Goal: Information Seeking & Learning: Understand process/instructions

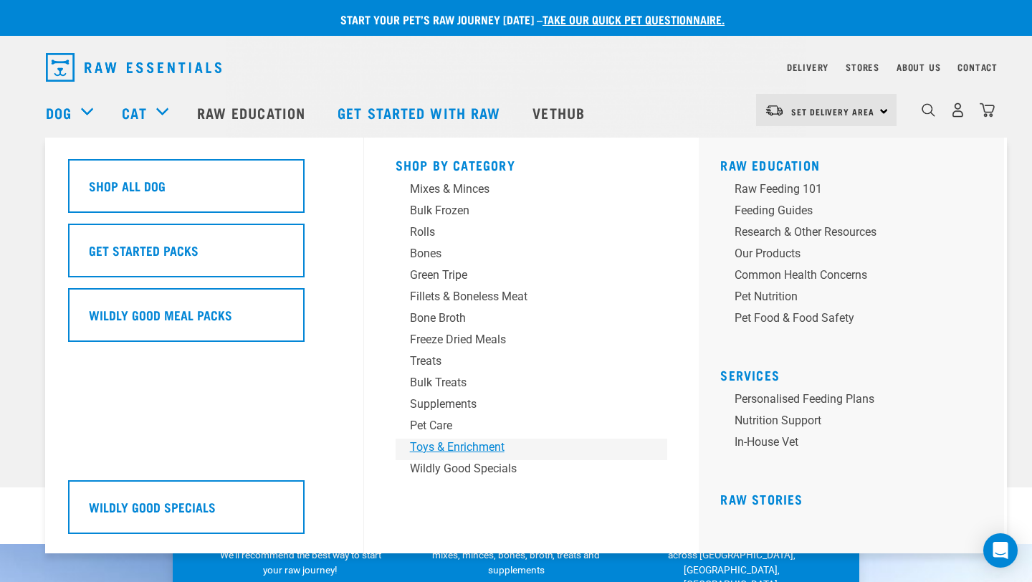
click at [430, 445] on div "Toys & Enrichment" at bounding box center [522, 447] width 224 height 17
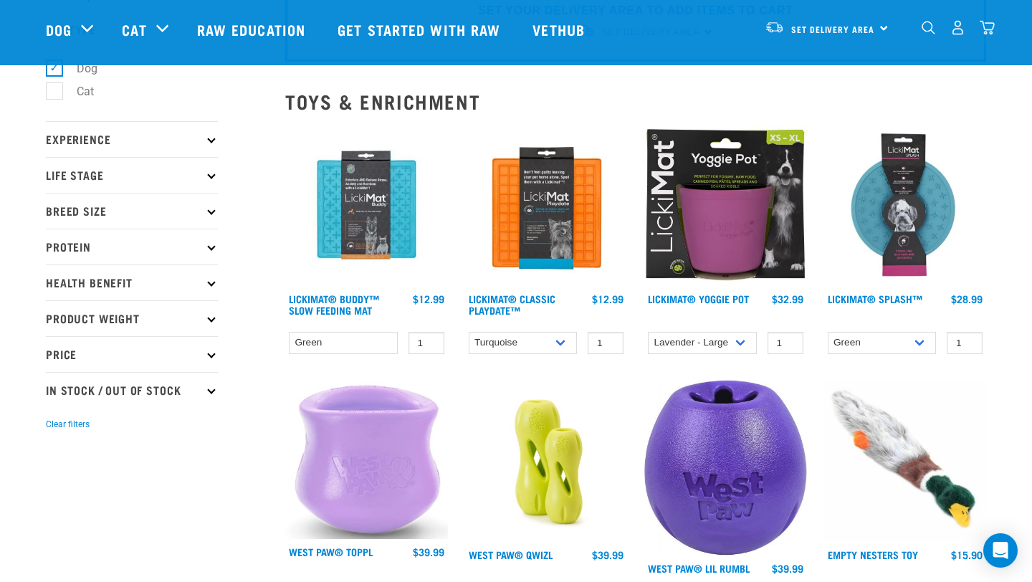
scroll to position [93, 0]
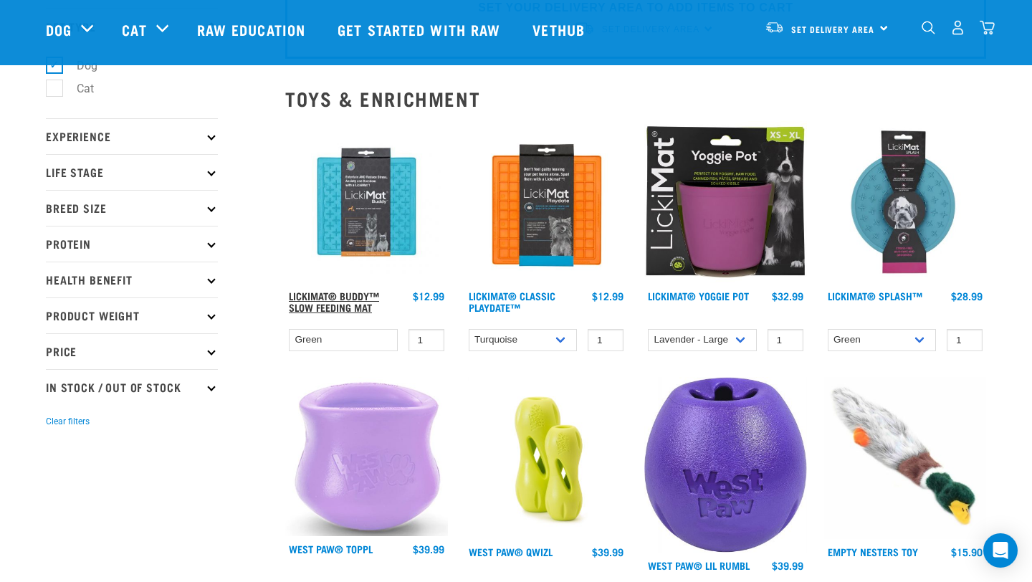
click at [370, 307] on link "LickiMat® Buddy™ Slow Feeding Mat" at bounding box center [334, 301] width 90 height 16
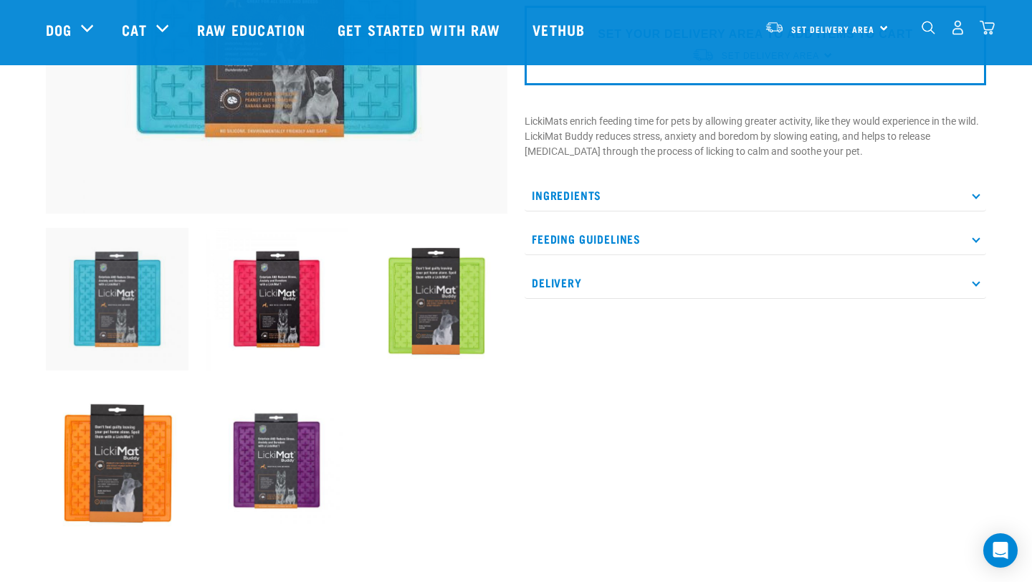
scroll to position [354, 0]
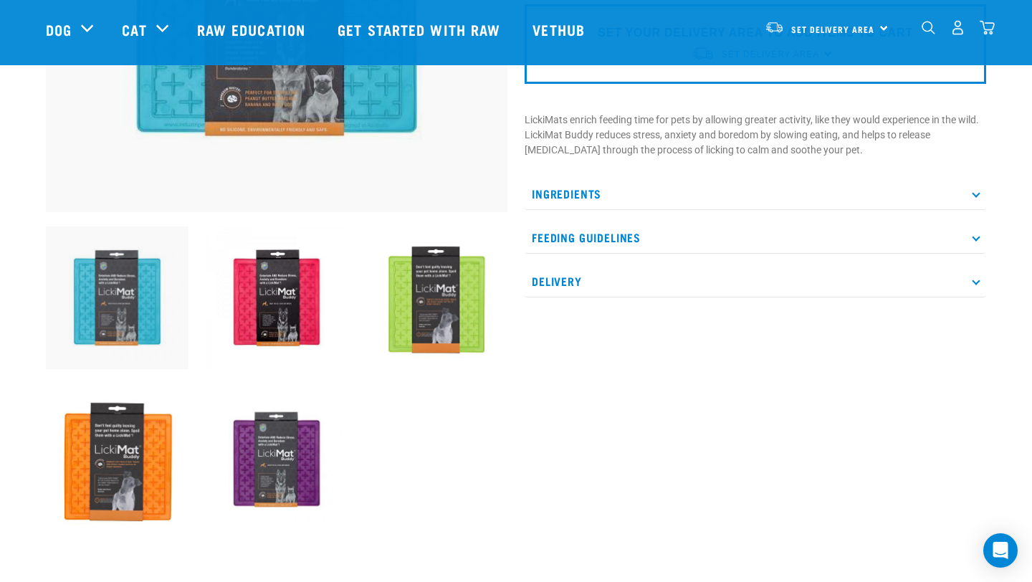
click at [579, 241] on p "Feeding Guidelines" at bounding box center [755, 237] width 461 height 32
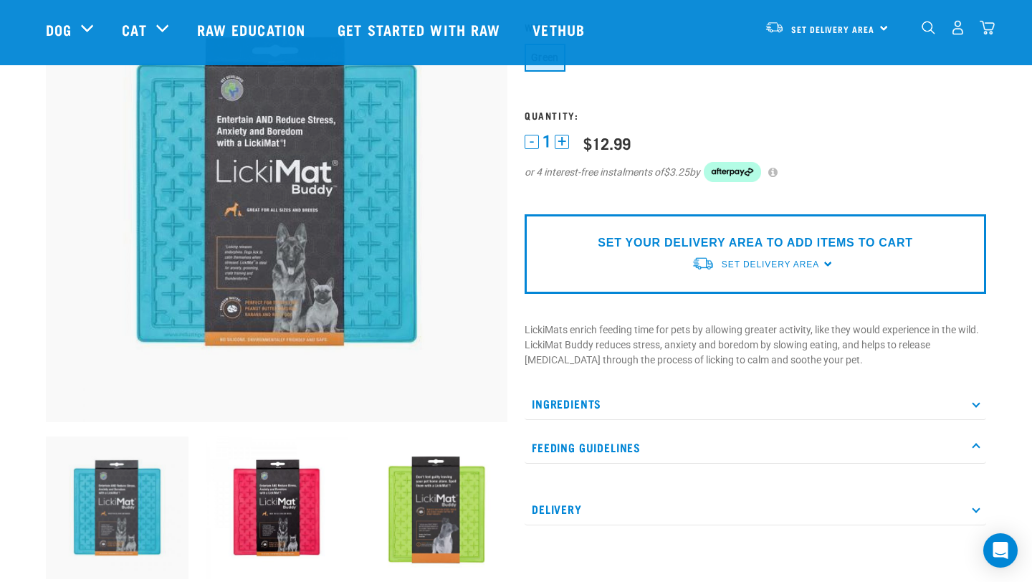
scroll to position [148, 0]
